Goal: Answer question/provide support

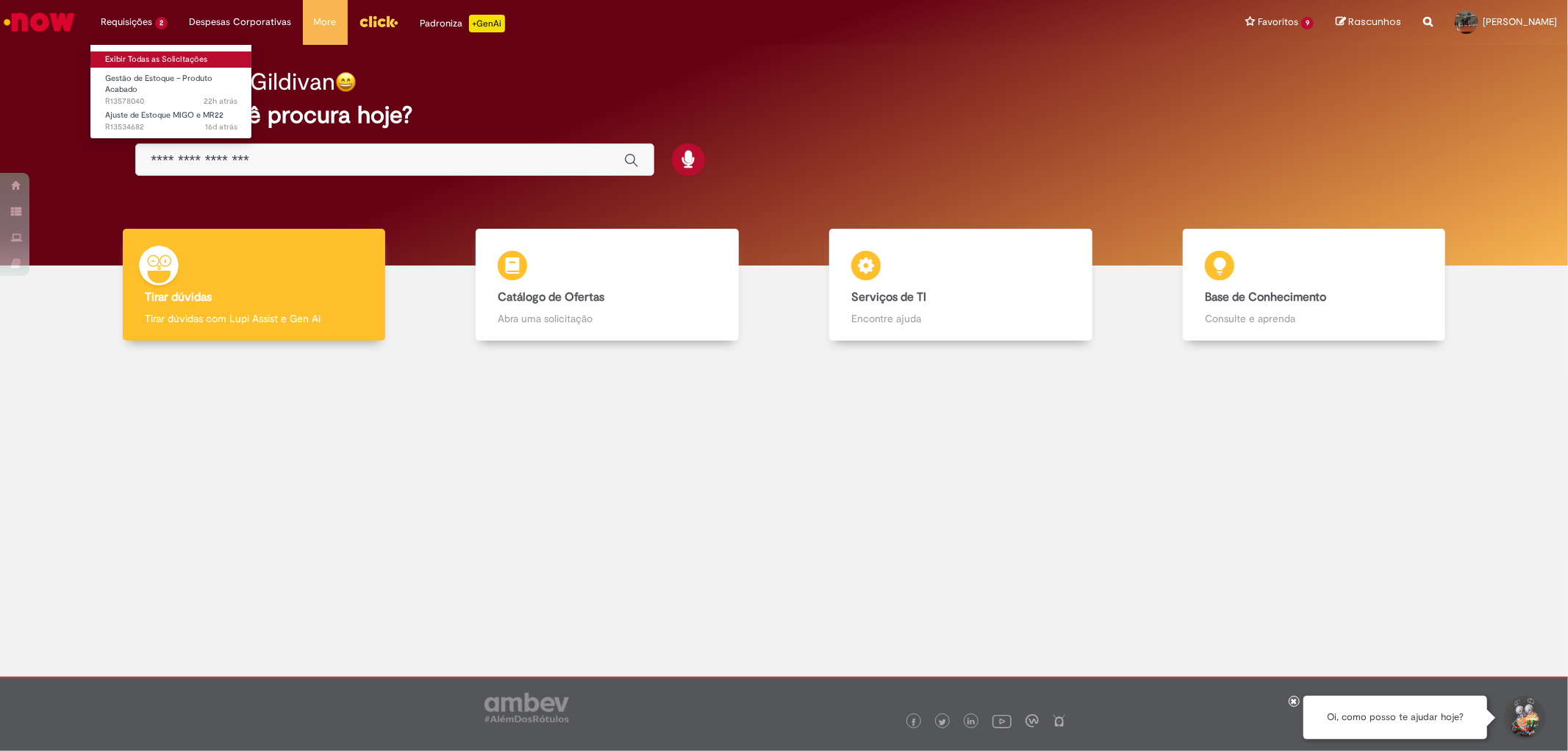
click at [133, 61] on link "Exibir Todas as Solicitações" at bounding box center [171, 59] width 162 height 16
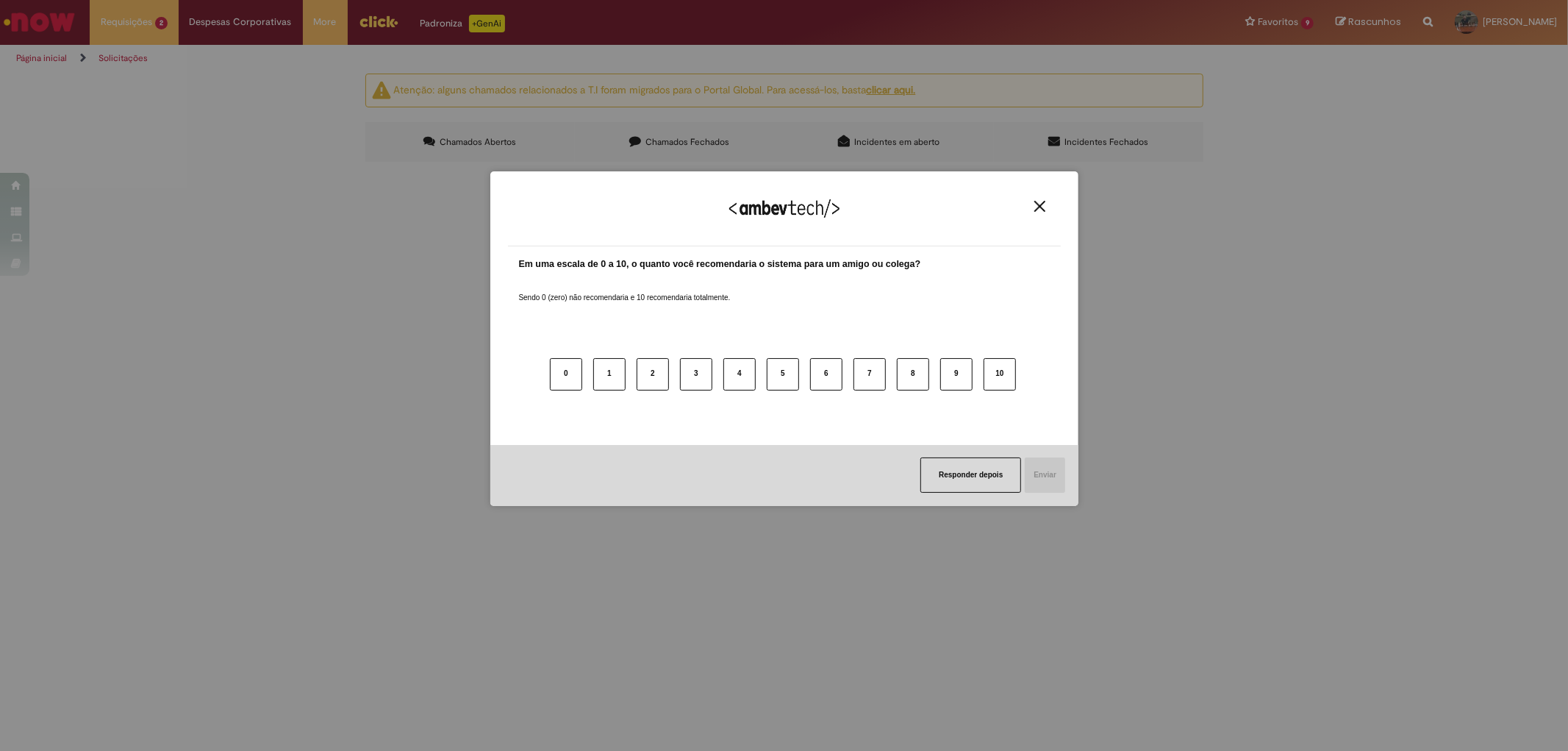
click at [1041, 204] on img "Close" at bounding box center [1039, 206] width 11 height 11
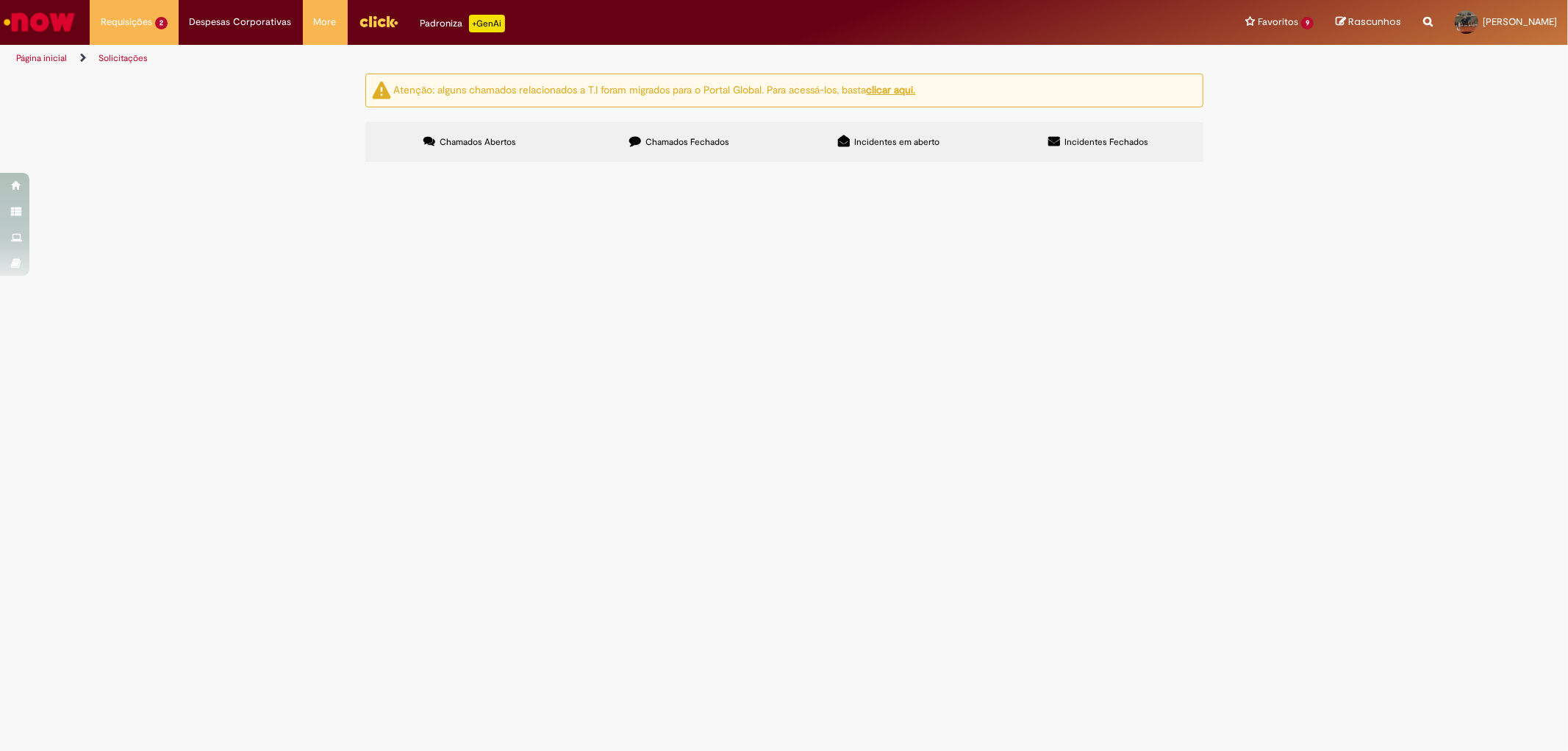
click at [0, 0] on span "Pendente Usuário" at bounding box center [0, 0] width 0 height 0
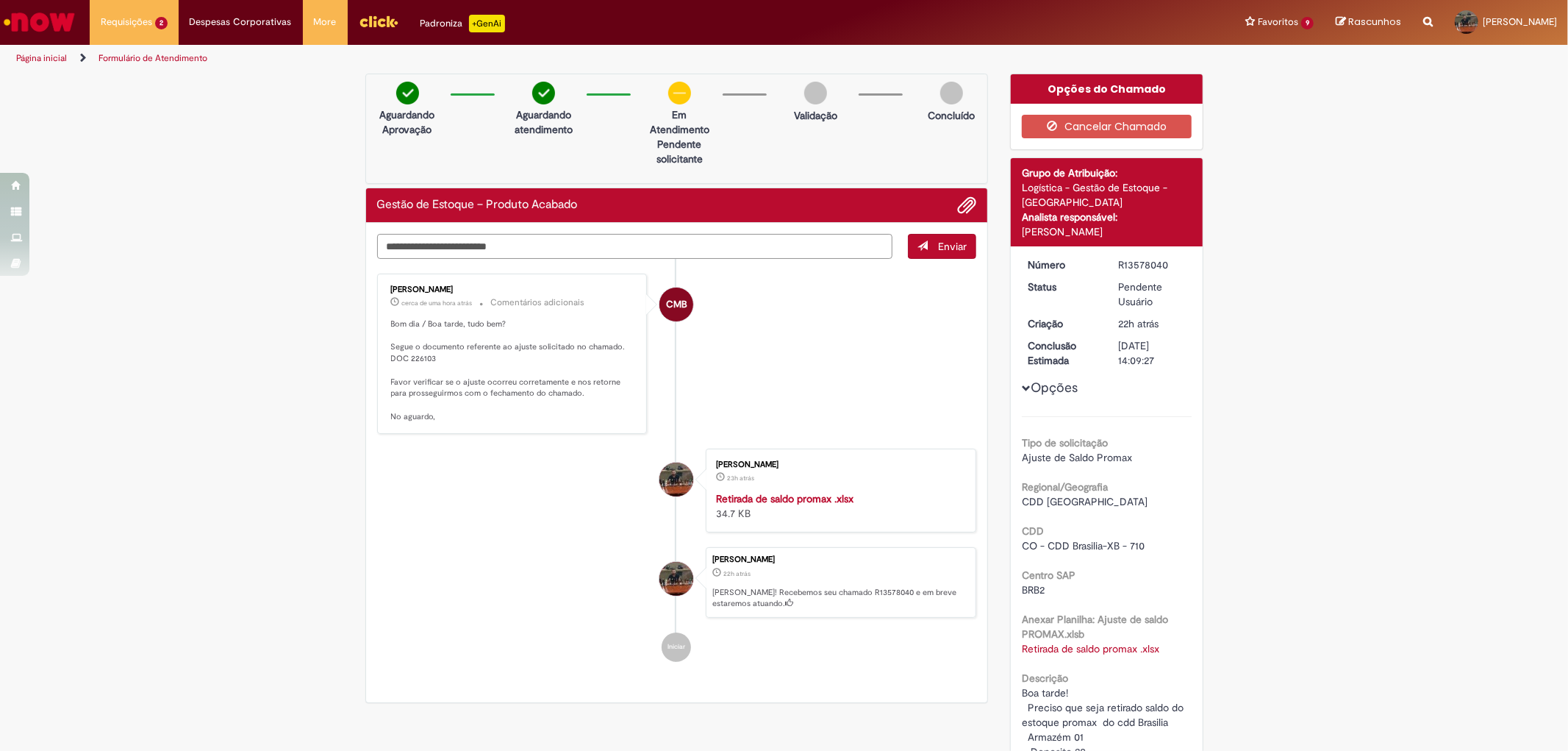
click at [430, 250] on textarea "Digite sua mensagem aqui..." at bounding box center [634, 246] width 516 height 25
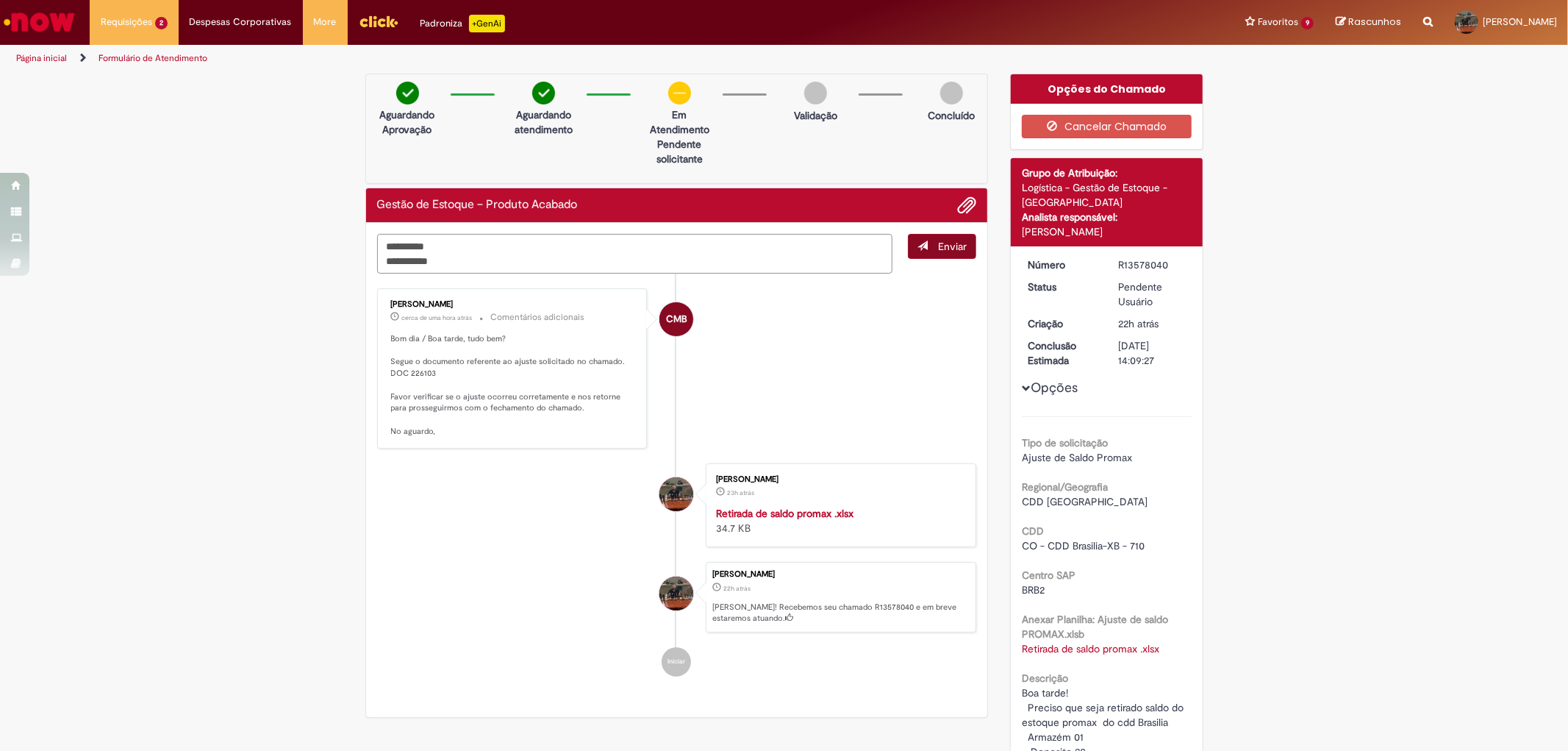
type textarea "**********"
click at [939, 248] on span "Enviar" at bounding box center [952, 246] width 29 height 13
